Goal: Information Seeking & Learning: Find specific page/section

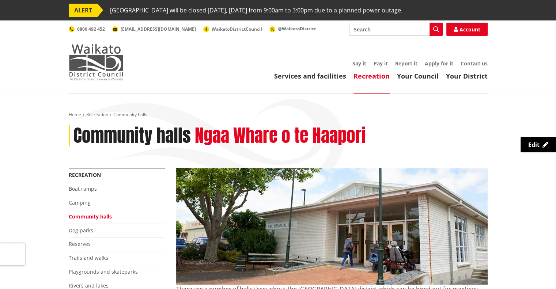
click at [102, 73] on img at bounding box center [96, 62] width 55 height 37
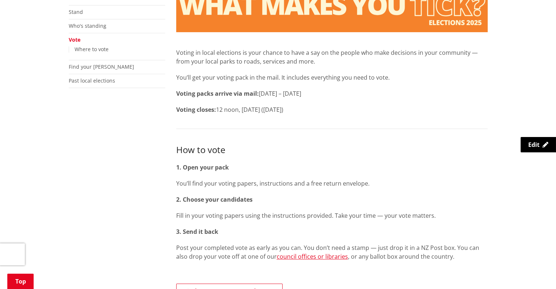
scroll to position [141, 0]
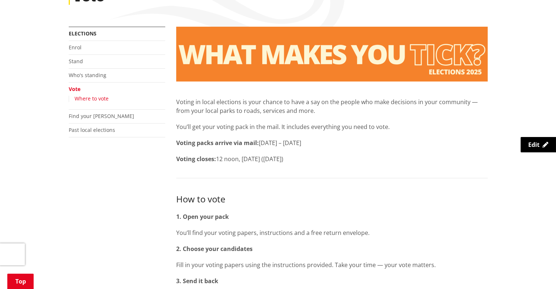
drag, startPoint x: 0, startPoint y: 0, endPoint x: 92, endPoint y: 97, distance: 133.9
click at [92, 97] on link "Where to vote" at bounding box center [92, 98] width 34 height 7
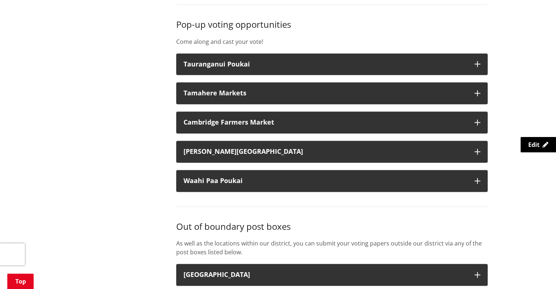
scroll to position [1051, 0]
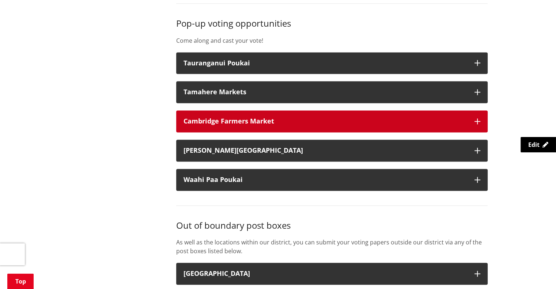
click at [289, 126] on button "Cambridge Farmers Market" at bounding box center [331, 121] width 311 height 22
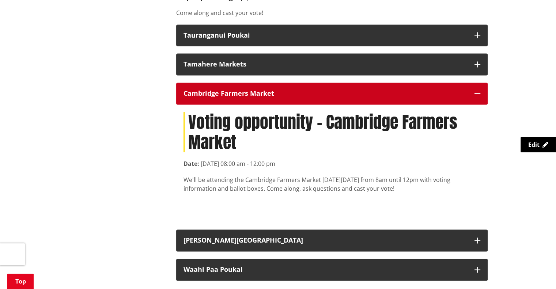
scroll to position [1080, 0]
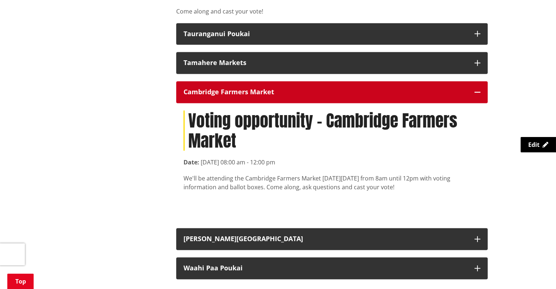
click at [288, 96] on button "Cambridge Farmers Market" at bounding box center [331, 92] width 311 height 22
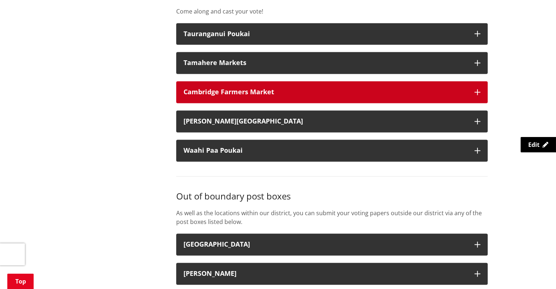
click at [288, 96] on button "Cambridge Farmers Market" at bounding box center [331, 92] width 311 height 22
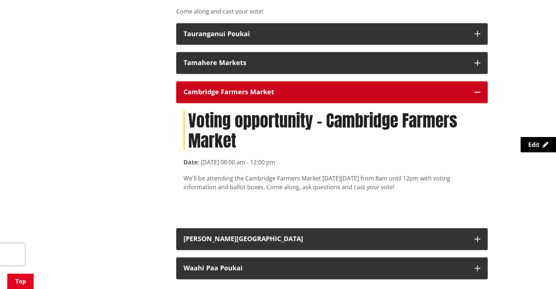
click at [277, 91] on div "Cambridge Farmers Market" at bounding box center [325, 91] width 284 height 7
